Goal: Information Seeking & Learning: Learn about a topic

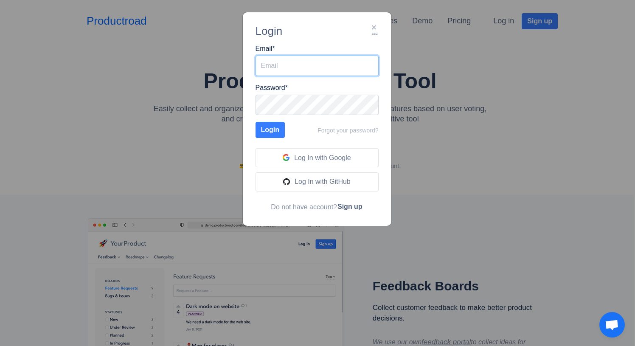
type input "[PERSON_NAME][EMAIL_ADDRESS][PERSON_NAME][DOMAIN_NAME]"
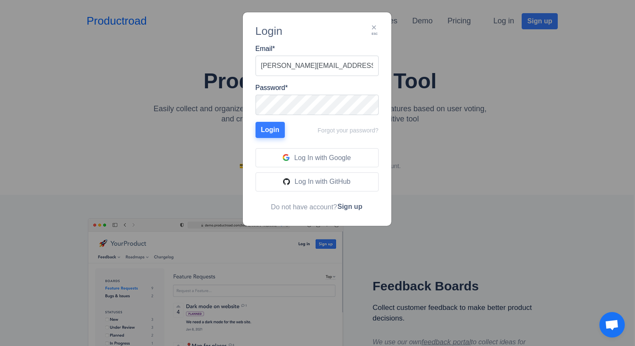
click at [268, 131] on button "Login" at bounding box center [270, 130] width 30 height 16
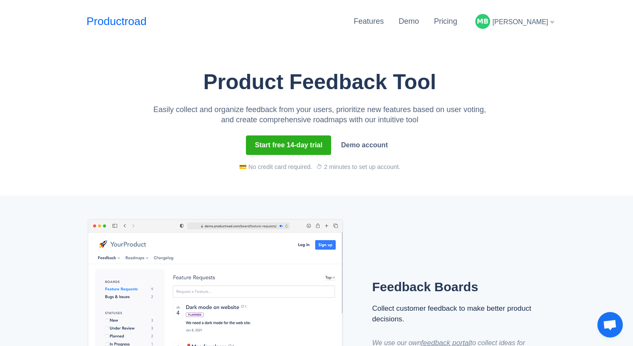
click at [550, 20] on div "[PERSON_NAME]" at bounding box center [514, 22] width 85 height 22
click at [104, 23] on link "Productroad" at bounding box center [117, 21] width 60 height 17
click at [457, 25] on link "Pricing" at bounding box center [445, 21] width 23 height 8
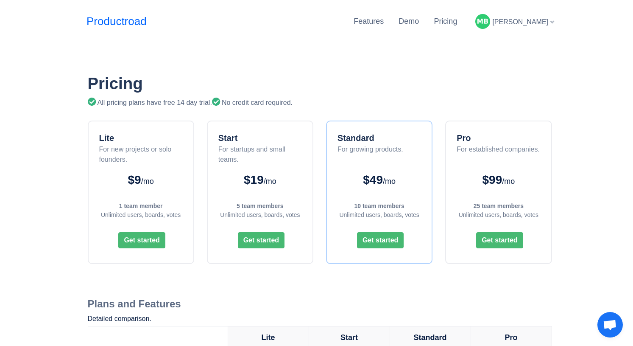
click at [551, 21] on div "Mike Betts" at bounding box center [514, 22] width 85 height 22
click at [552, 21] on div "Mike Betts" at bounding box center [514, 22] width 85 height 22
click at [524, 45] on link "Settings" at bounding box center [522, 46] width 69 height 14
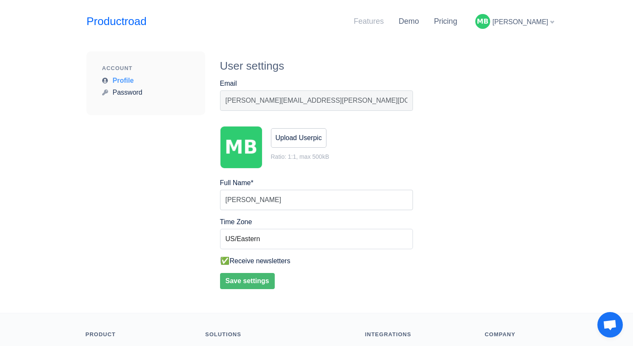
click at [384, 19] on link "Features" at bounding box center [369, 21] width 30 height 8
click at [457, 20] on link "Pricing" at bounding box center [445, 21] width 23 height 8
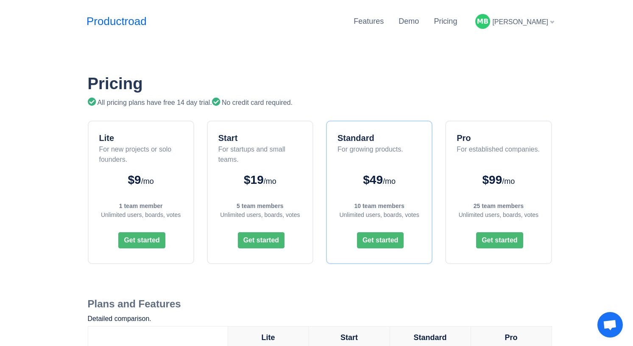
click at [553, 21] on div "[PERSON_NAME]" at bounding box center [514, 22] width 85 height 22
click at [384, 21] on link "Features" at bounding box center [369, 21] width 30 height 8
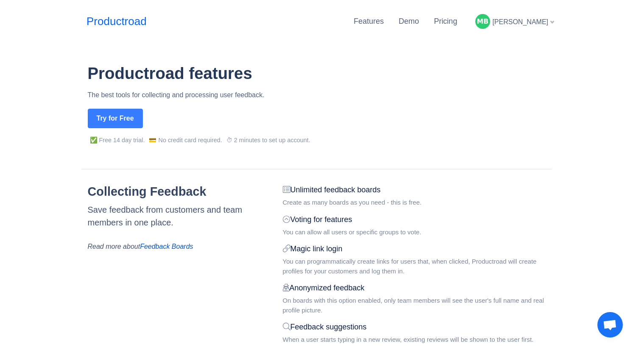
click at [503, 67] on h1 "Productroad features" at bounding box center [320, 74] width 464 height 20
click at [419, 22] on link "Demo" at bounding box center [409, 21] width 20 height 8
click at [548, 19] on span "[PERSON_NAME]" at bounding box center [520, 21] width 56 height 7
click at [528, 42] on link "Settings" at bounding box center [522, 46] width 69 height 14
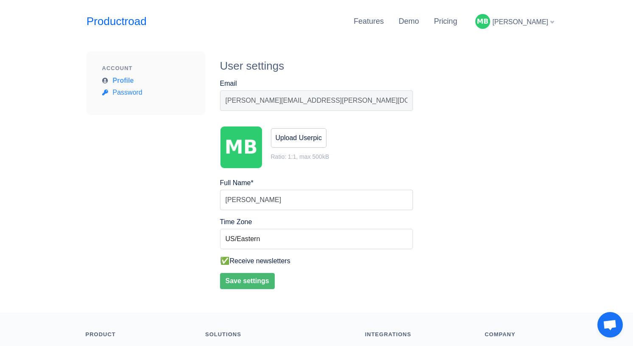
click at [137, 92] on link "Password" at bounding box center [122, 92] width 40 height 7
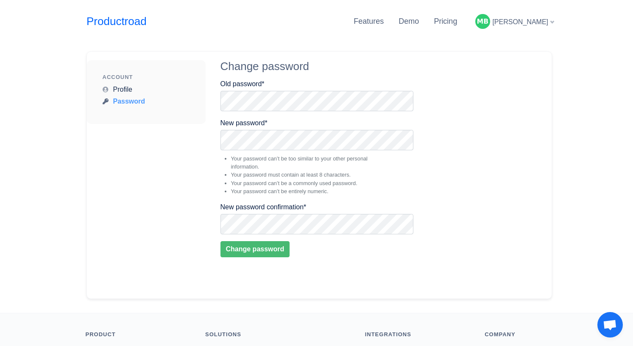
click at [565, 126] on div "Account Profile Password Change password Old password * New password * Your pas…" at bounding box center [316, 178] width 633 height 270
click at [115, 86] on link "Profile" at bounding box center [118, 89] width 30 height 7
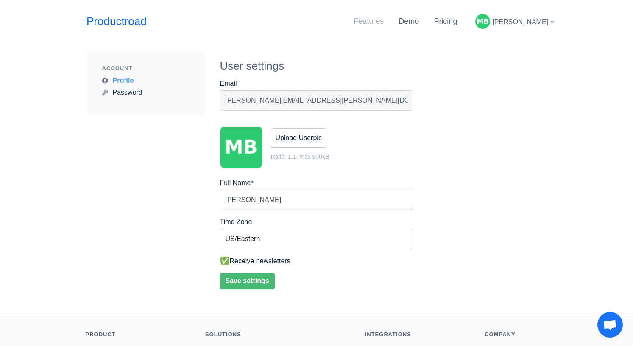
click at [384, 21] on link "Features" at bounding box center [369, 21] width 30 height 8
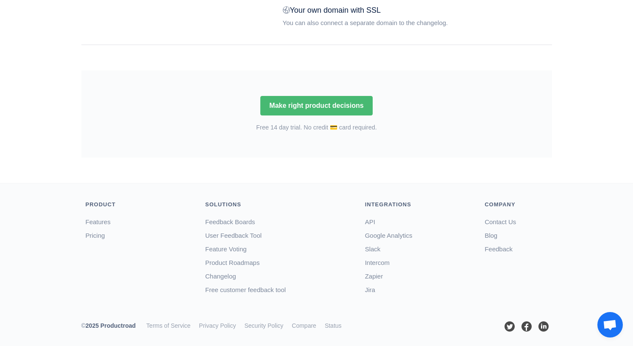
scroll to position [1211, 0]
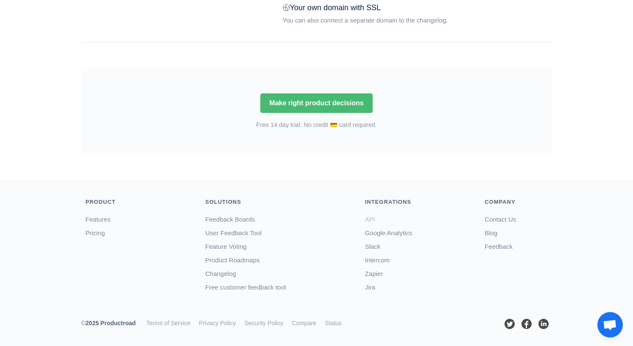
click at [374, 218] on link "API" at bounding box center [370, 218] width 10 height 7
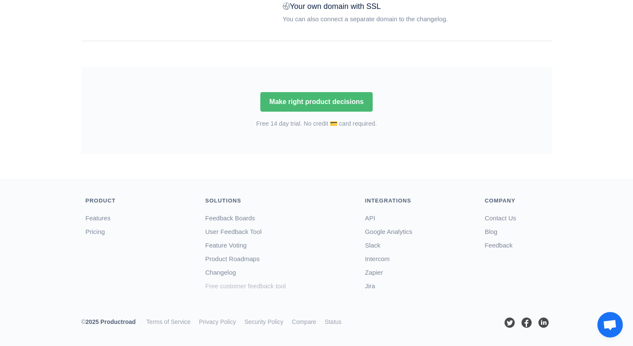
click at [259, 284] on link "Free customer feedback tool" at bounding box center [245, 285] width 81 height 7
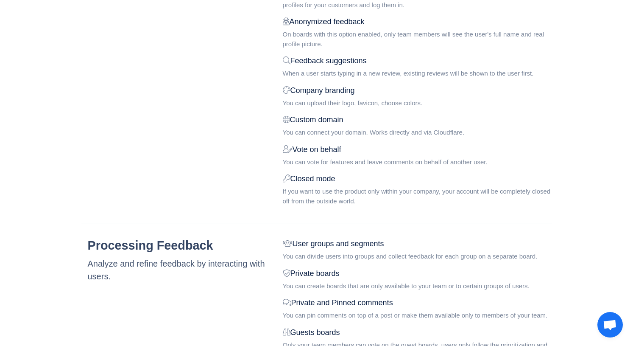
scroll to position [0, 0]
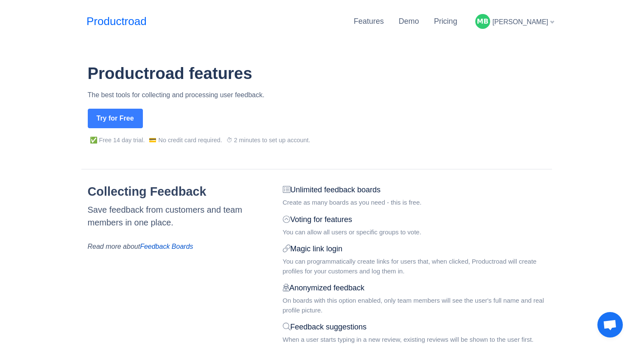
click at [590, 80] on div "Productroad features The best tools for collecting and processing user feedback…" at bounding box center [316, 104] width 633 height 81
click at [457, 22] on link "Pricing" at bounding box center [445, 21] width 23 height 8
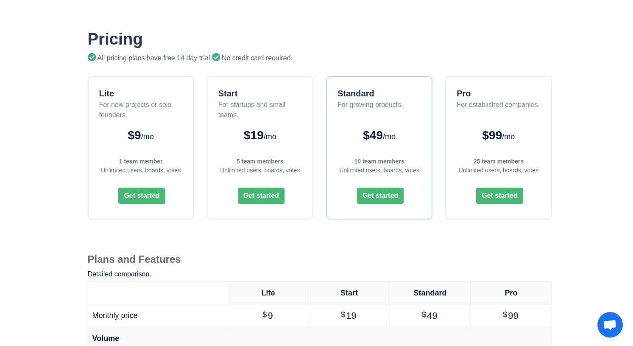
scroll to position [47, 0]
